Goal: Book appointment/travel/reservation

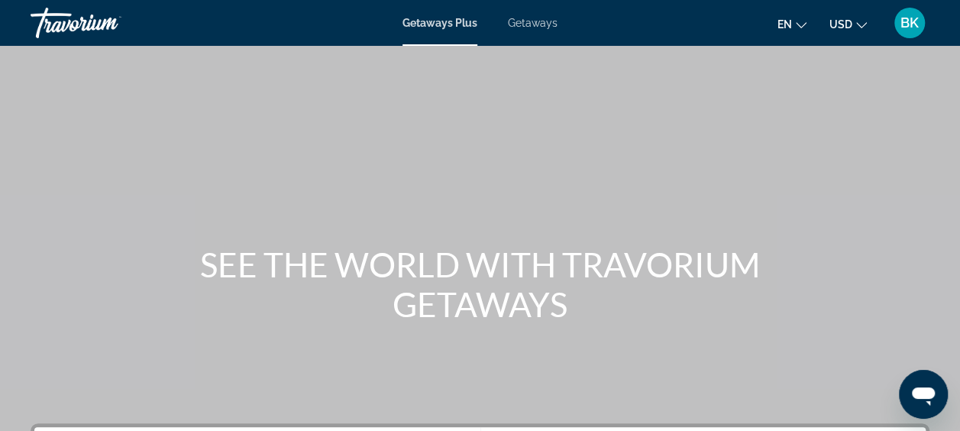
click at [524, 20] on span "Getaways" at bounding box center [533, 23] width 50 height 12
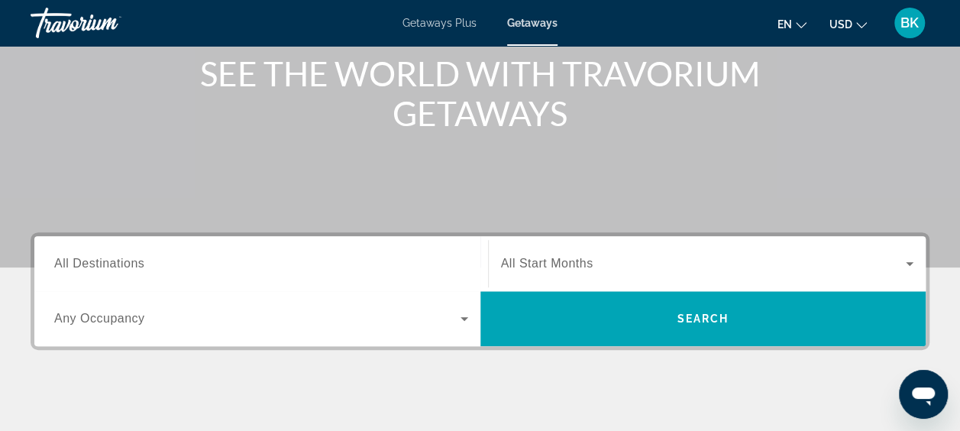
click at [167, 270] on input "Destination All Destinations" at bounding box center [261, 264] width 414 height 18
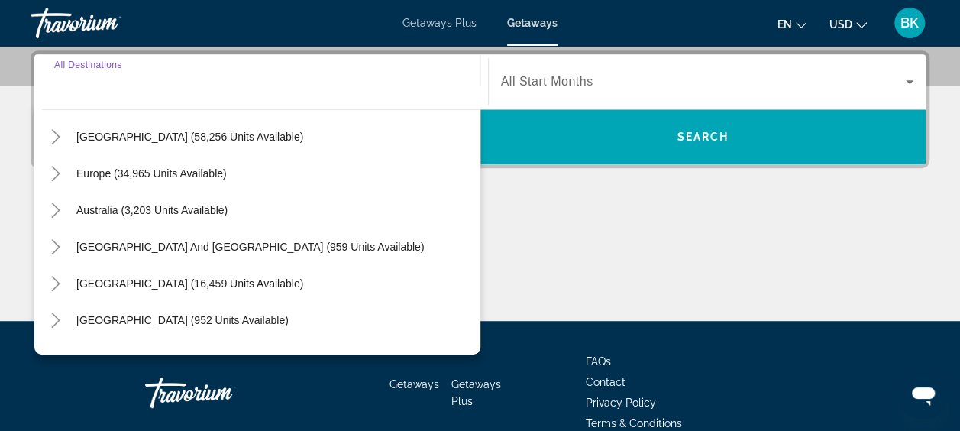
scroll to position [247, 0]
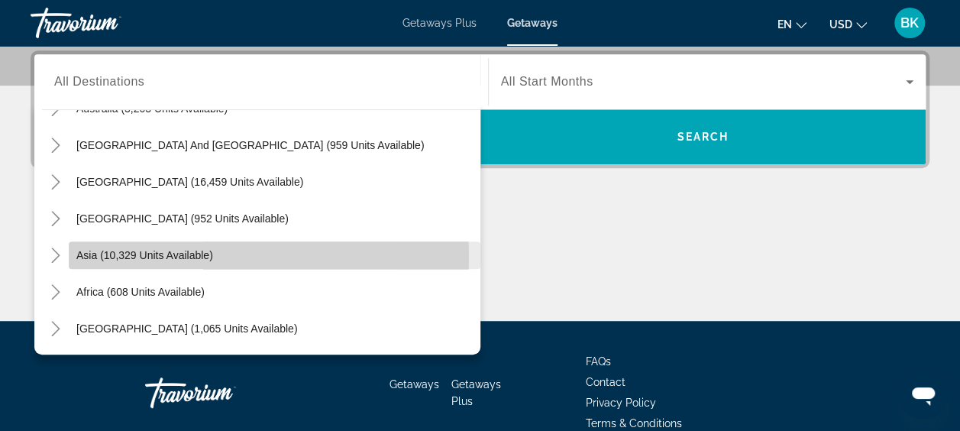
click at [141, 256] on span "Asia (10,329 units available)" at bounding box center [144, 255] width 137 height 12
type input "**********"
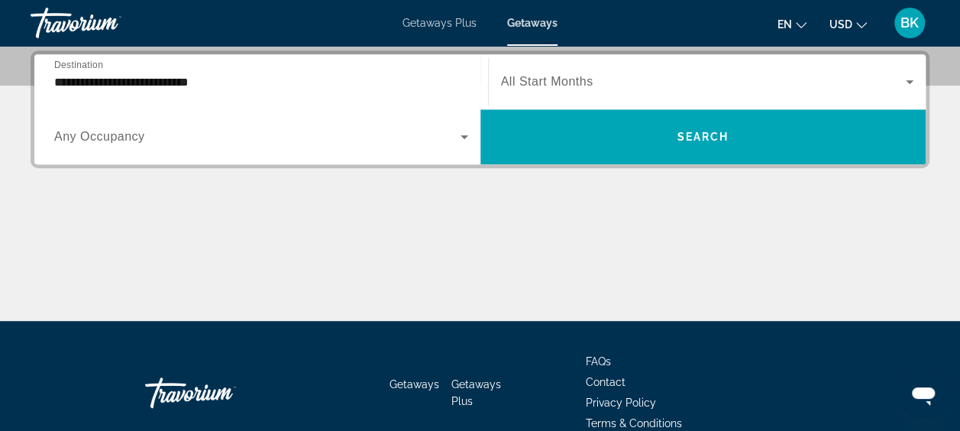
click at [498, 83] on div "Start Month All Start Months" at bounding box center [708, 81] width 438 height 43
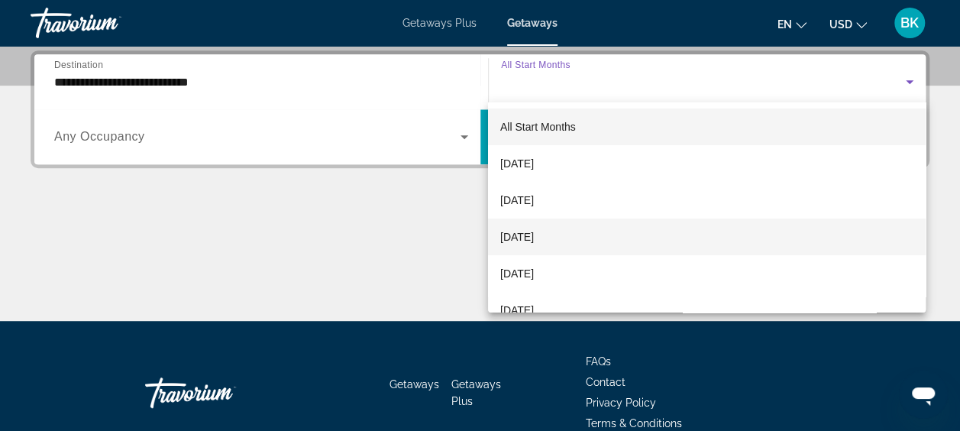
click at [534, 243] on span "[DATE]" at bounding box center [517, 237] width 34 height 18
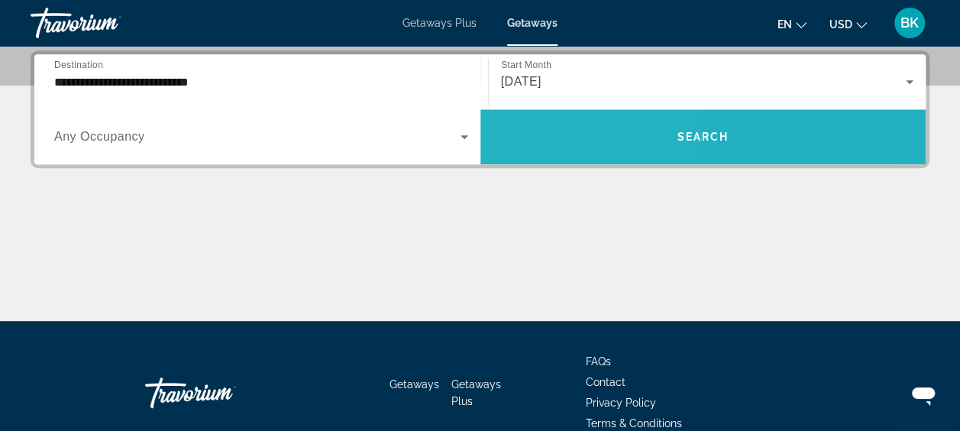
click at [522, 144] on span "Search widget" at bounding box center [703, 136] width 446 height 37
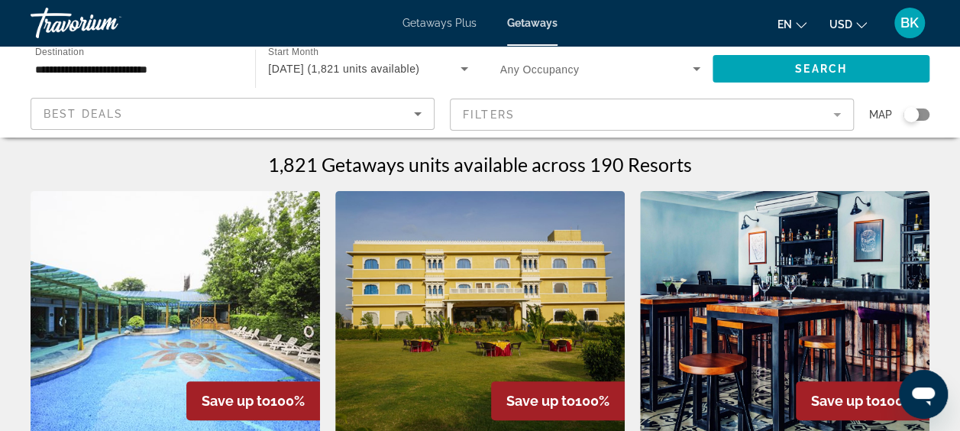
click at [467, 119] on mat-form-field "Filters" at bounding box center [652, 115] width 404 height 32
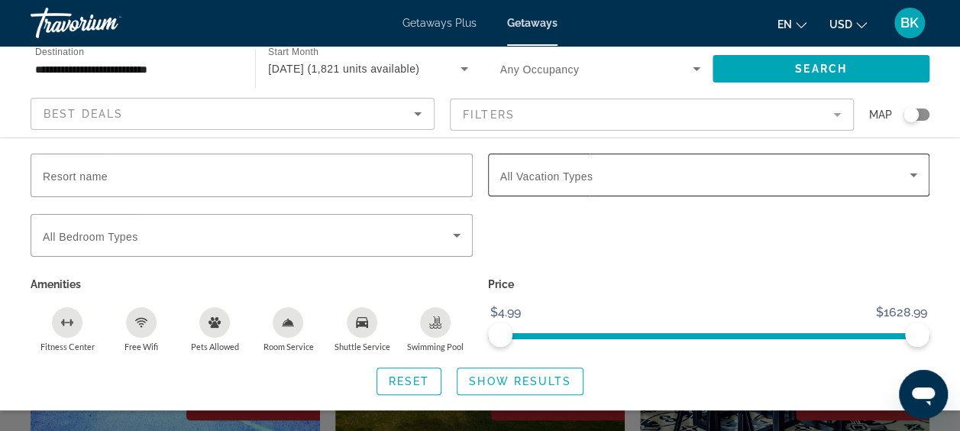
click at [537, 178] on span "All Vacation Types" at bounding box center [546, 176] width 93 height 12
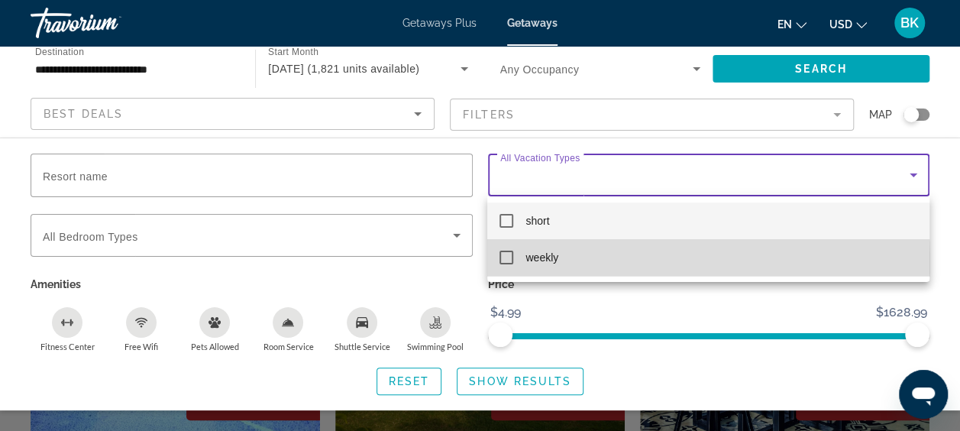
click at [551, 261] on span "weekly" at bounding box center [542, 257] width 33 height 18
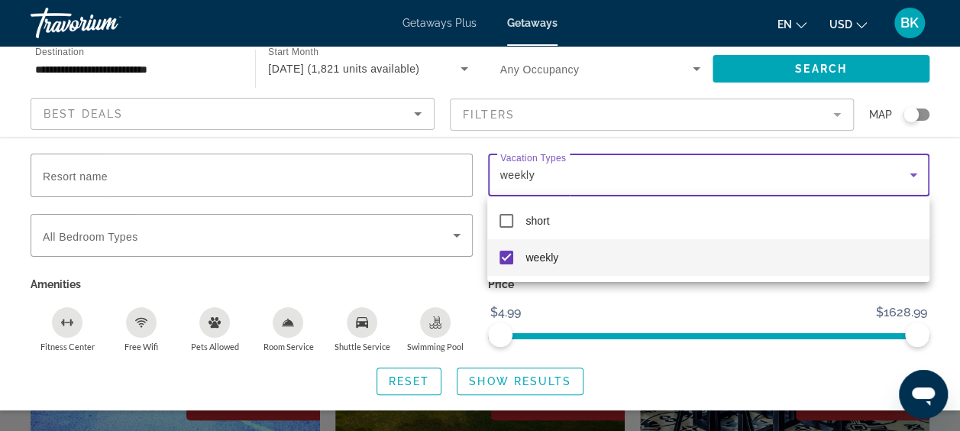
click at [529, 376] on div at bounding box center [480, 215] width 960 height 431
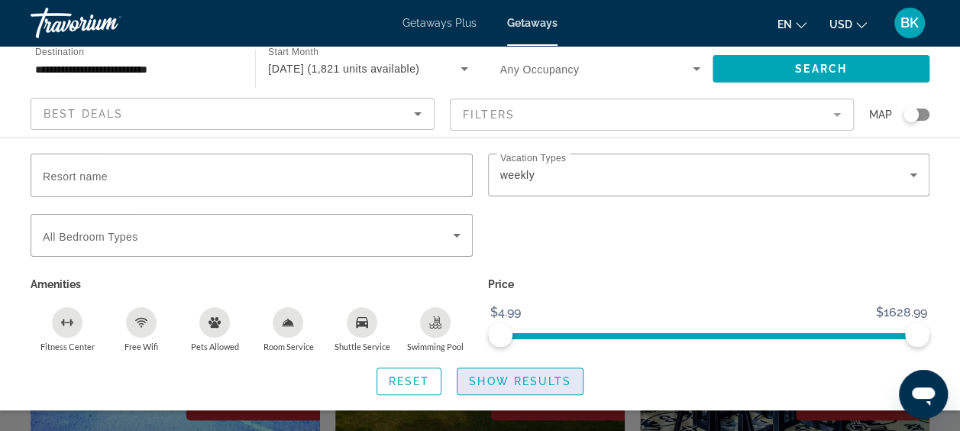
click at [512, 377] on span "Show Results" at bounding box center [520, 381] width 102 height 12
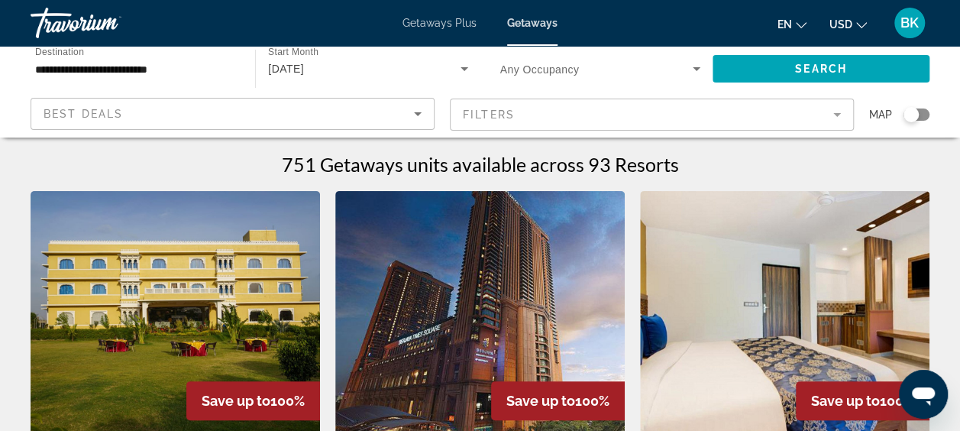
click at [503, 328] on img "Main content" at bounding box center [479, 313] width 289 height 244
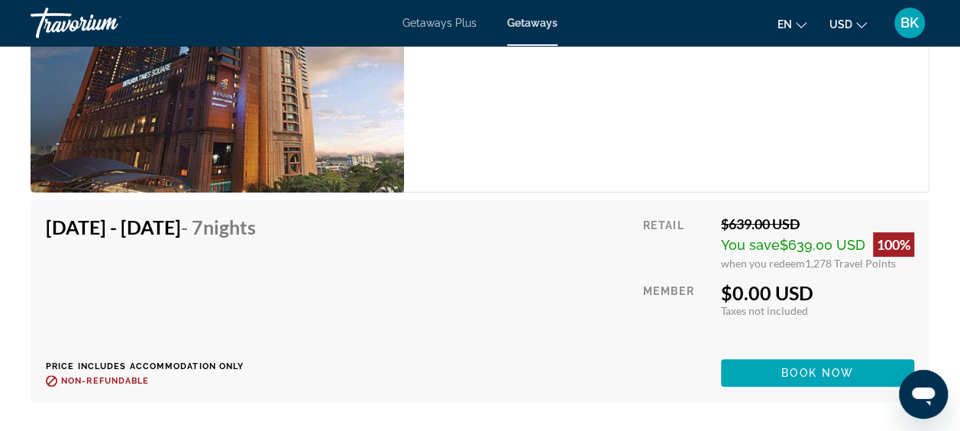
scroll to position [2906, 0]
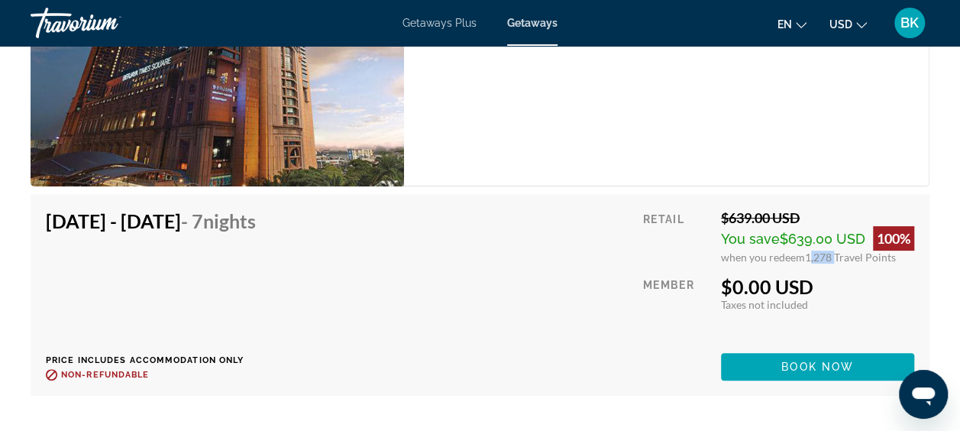
drag, startPoint x: 804, startPoint y: 258, endPoint x: 830, endPoint y: 255, distance: 26.1
click at [830, 255] on span "1,278 Travel Points" at bounding box center [850, 257] width 91 height 13
drag, startPoint x: 830, startPoint y: 255, endPoint x: 836, endPoint y: 302, distance: 47.8
click at [836, 302] on div "Taxes included Taxes not included" at bounding box center [817, 304] width 193 height 13
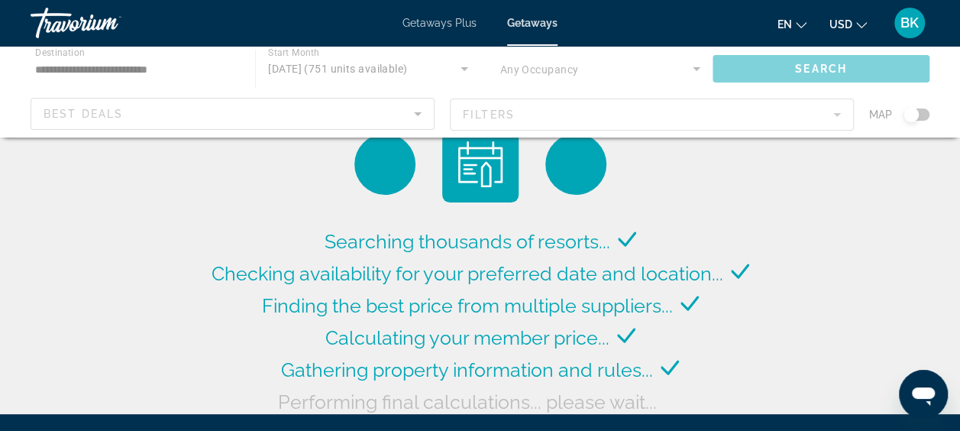
click at [159, 63] on div "Main content" at bounding box center [480, 92] width 960 height 92
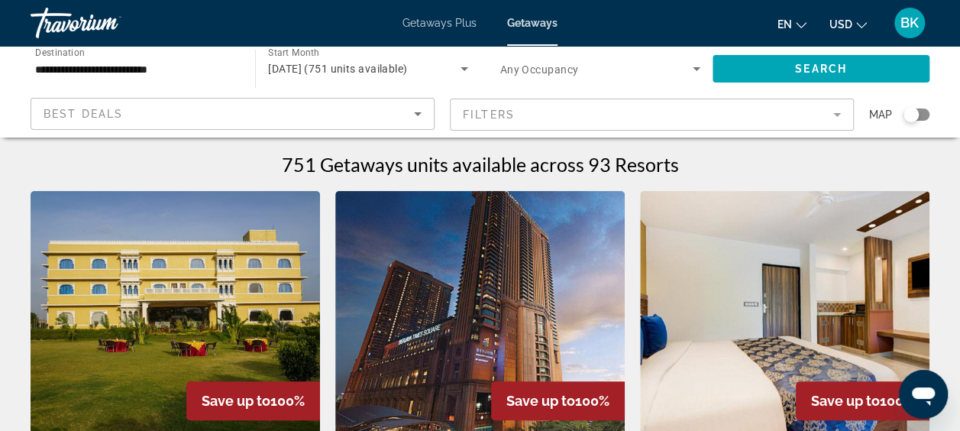
click at [108, 66] on input "**********" at bounding box center [135, 69] width 200 height 18
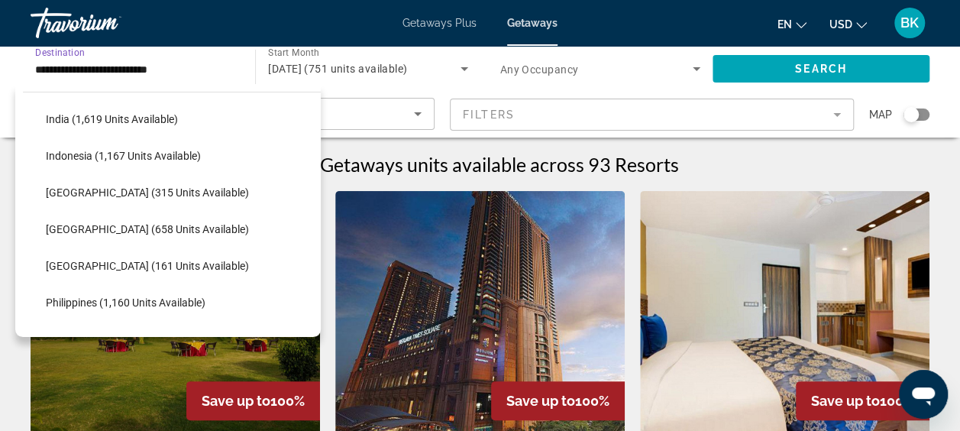
scroll to position [516, 0]
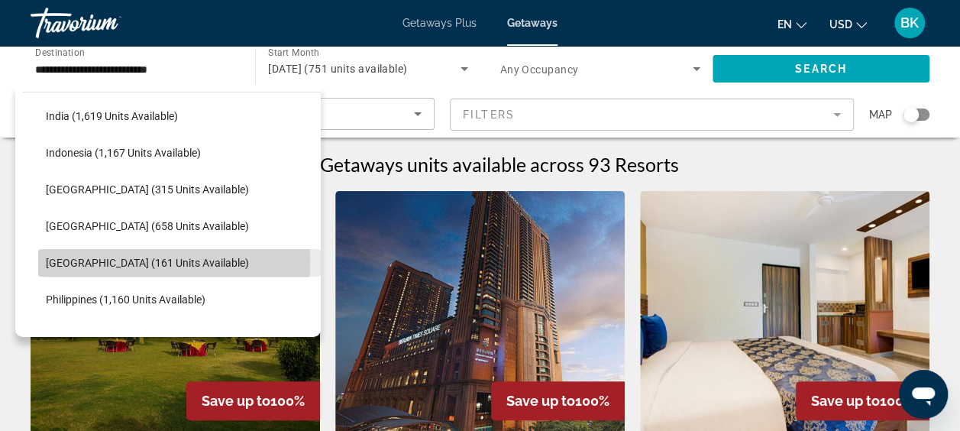
click at [79, 258] on span "[GEOGRAPHIC_DATA] (161 units available)" at bounding box center [147, 263] width 203 height 12
type input "**********"
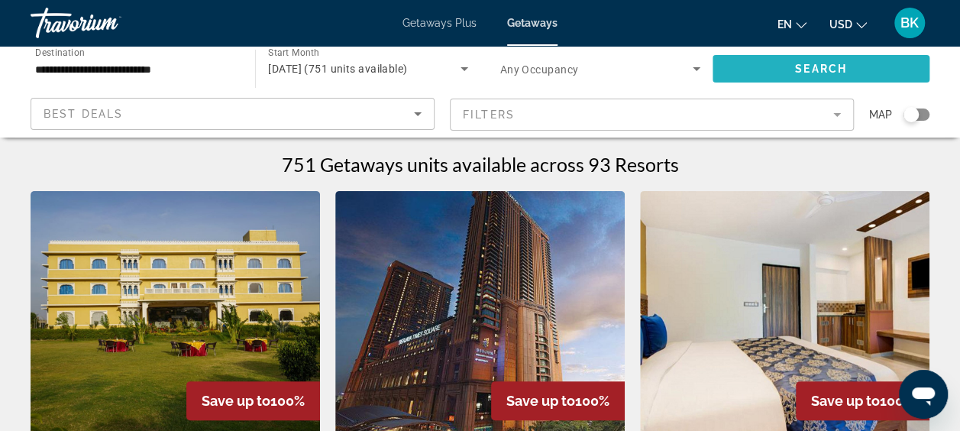
click at [909, 63] on span "Search widget" at bounding box center [821, 68] width 217 height 37
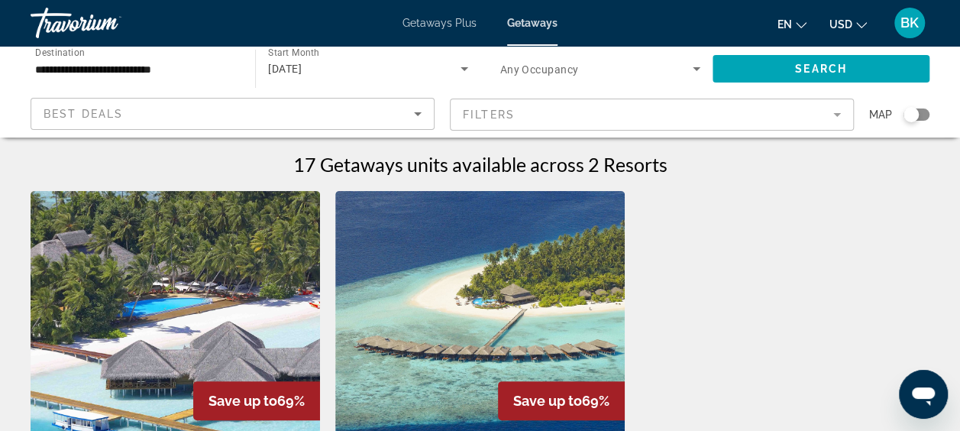
click at [243, 344] on img "Main content" at bounding box center [175, 313] width 289 height 244
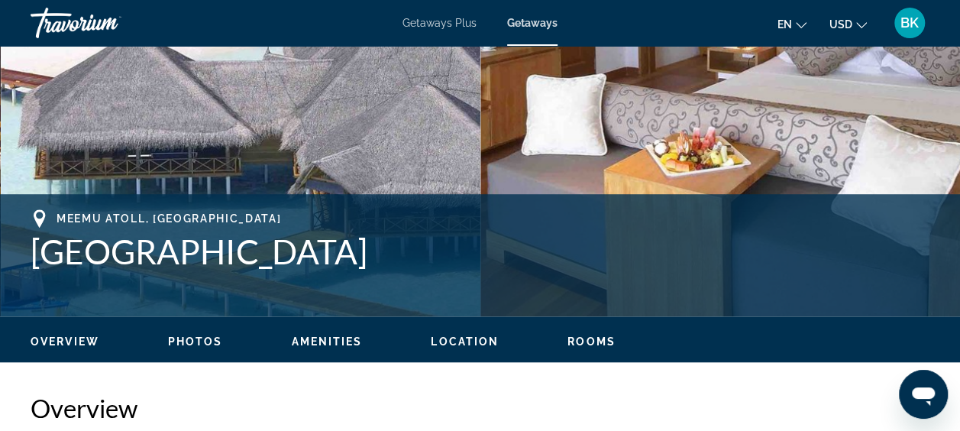
scroll to position [456, 0]
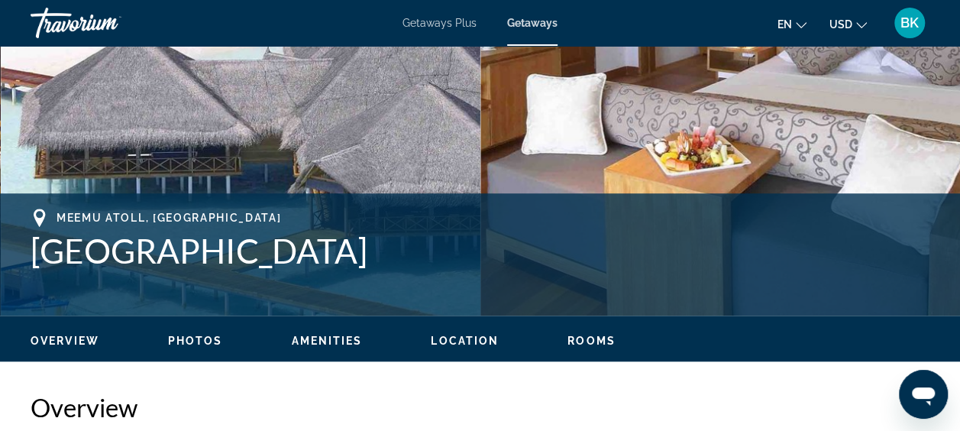
drag, startPoint x: 419, startPoint y: 257, endPoint x: 43, endPoint y: 246, distance: 376.0
click at [43, 246] on h1 "[GEOGRAPHIC_DATA]" at bounding box center [480, 251] width 899 height 40
drag, startPoint x: 43, startPoint y: 246, endPoint x: 89, endPoint y: 250, distance: 46.8
copy h1 "[GEOGRAPHIC_DATA]"
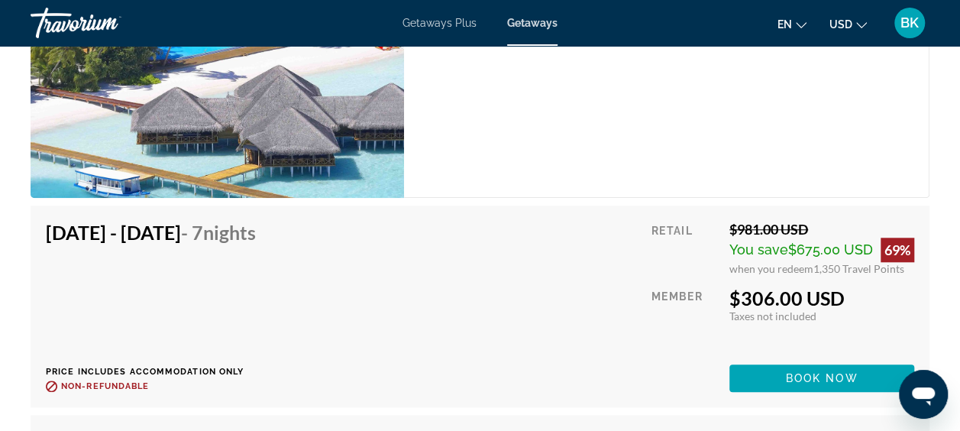
scroll to position [3473, 0]
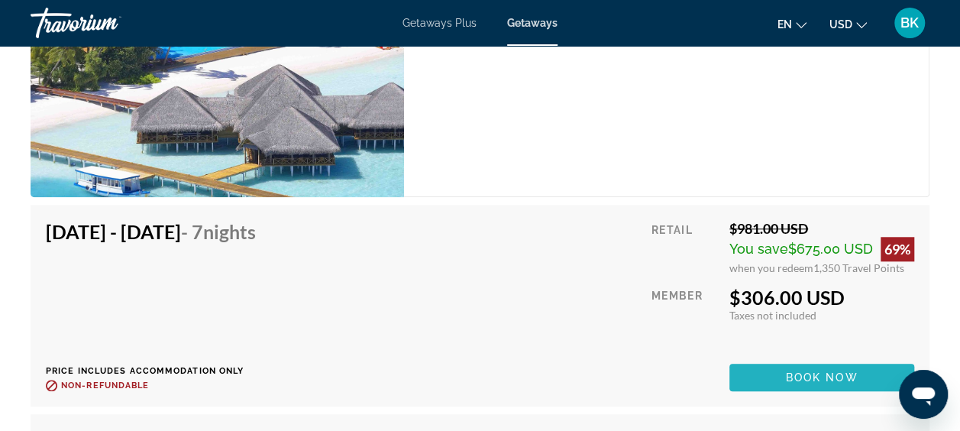
click at [788, 381] on span "Book now" at bounding box center [822, 377] width 73 height 12
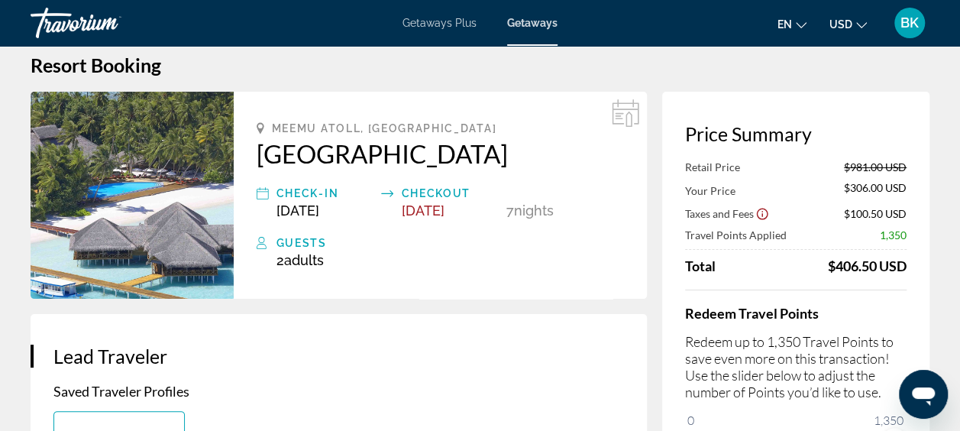
scroll to position [21, 0]
